Goal: Information Seeking & Learning: Find specific fact

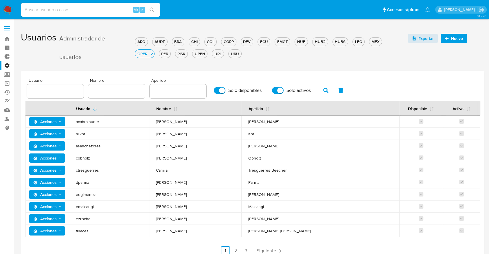
click at [324, 135] on span "Kot" at bounding box center [320, 133] width 144 height 5
click at [288, 134] on span "Kot" at bounding box center [320, 133] width 144 height 5
click at [55, 135] on span "Acciones" at bounding box center [44, 133] width 23 height 9
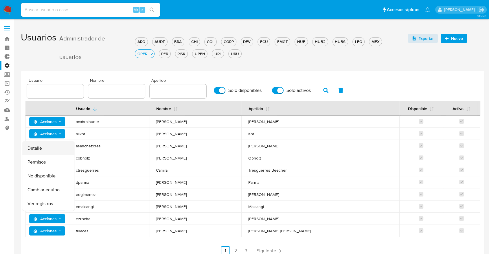
click at [45, 146] on button "Detalle" at bounding box center [48, 148] width 52 height 14
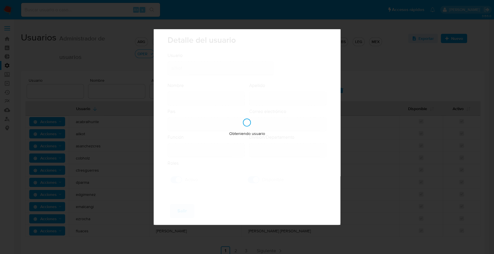
type input "[PERSON_NAME]"
type input "Kot"
type input "[GEOGRAPHIC_DATA]"
type input "[EMAIL_ADDRESS][DOMAIN_NAME]"
type input "Analista Semi Senior (80001643)"
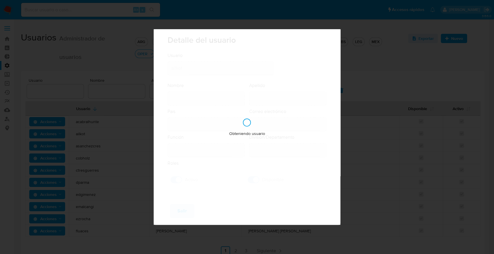
type input "Risk & Compliance Risk & Compliance Operations"
checkbox input "true"
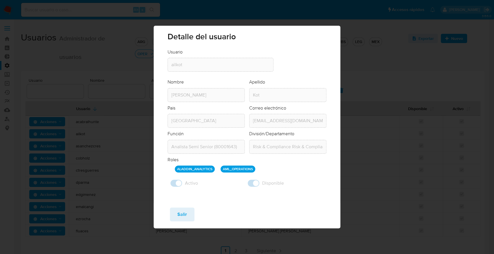
click at [305, 159] on div "Roles ALADDIN_ANALYTICS AML_OPERATIONS" at bounding box center [246, 166] width 158 height 18
click at [197, 173] on div "Roles ALADDIN_ANALYTICS AML_OPERATIONS" at bounding box center [246, 166] width 158 height 18
click at [239, 171] on p "AML_OPERATIONS" at bounding box center [237, 169] width 35 height 7
click at [243, 171] on p "AML_OPERATIONS" at bounding box center [237, 169] width 35 height 7
click at [54, 183] on div "Detalle del usuario Usuario Usuario ailkot Nombre Nombre [PERSON_NAME] Apellido…" at bounding box center [247, 127] width 494 height 254
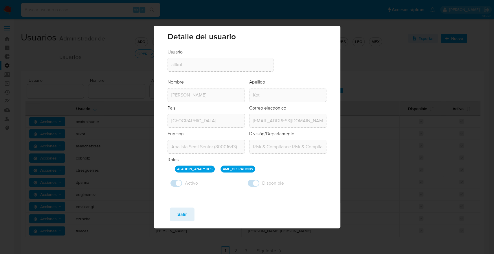
click at [92, 78] on div "Detalle del usuario Usuario Usuario ailkot Nombre Nombre [PERSON_NAME] Apellido…" at bounding box center [247, 127] width 494 height 254
click at [0, 165] on div "Detalle del usuario Usuario Usuario ailkot Nombre Nombre [PERSON_NAME] Apellido…" at bounding box center [247, 127] width 494 height 254
